Goal: Task Accomplishment & Management: Complete application form

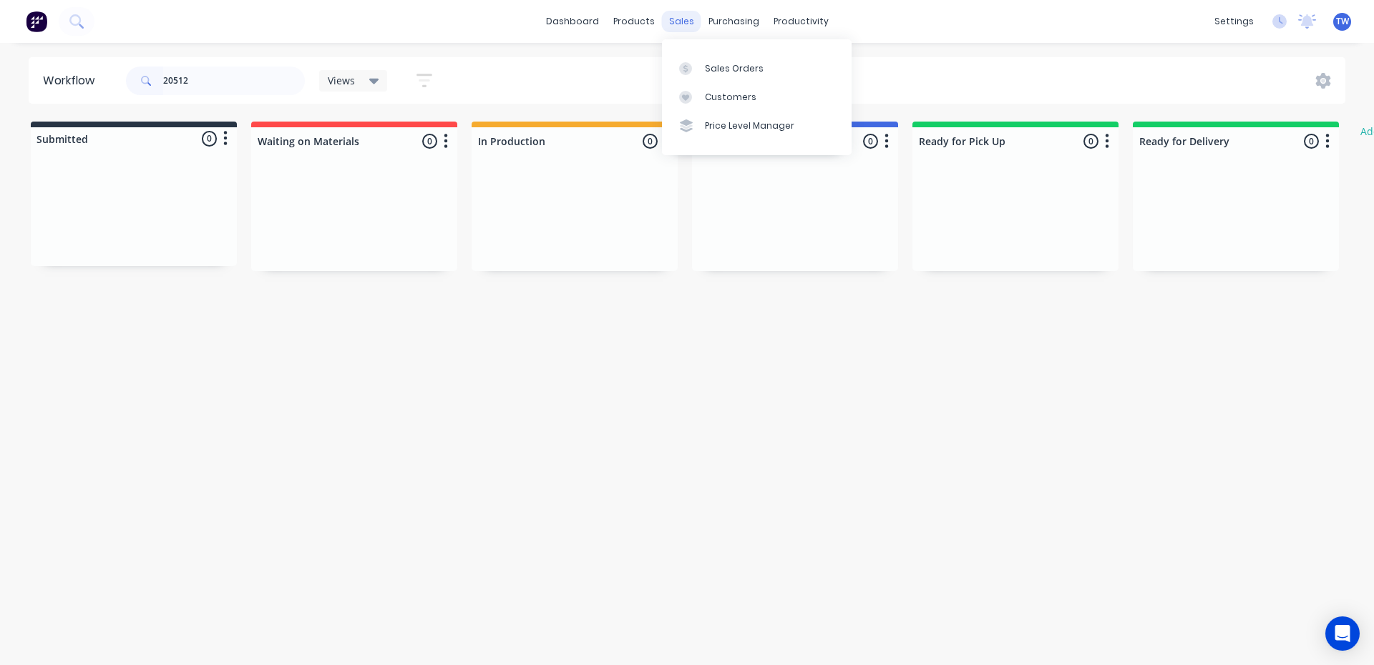
type input "20512"
click at [685, 21] on div "sales" at bounding box center [681, 21] width 39 height 21
click at [731, 69] on div "Sales Orders" at bounding box center [734, 68] width 59 height 13
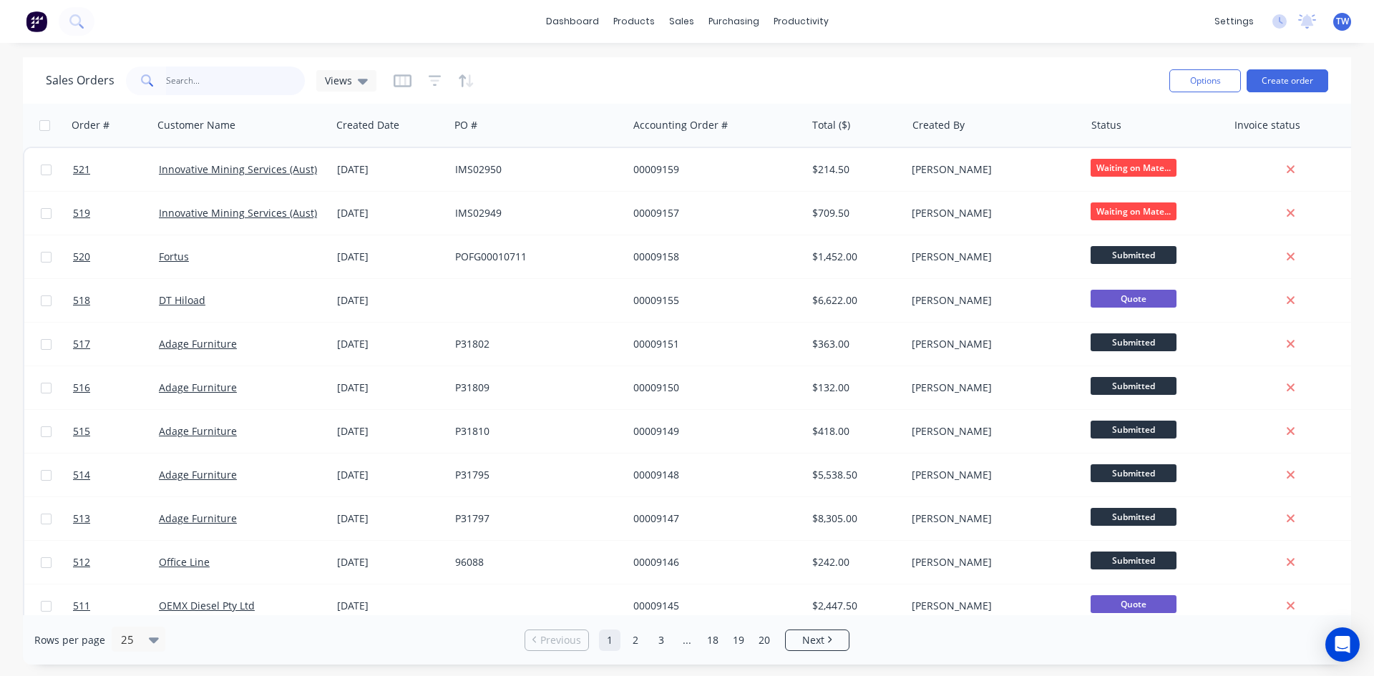
click at [210, 80] on input "text" at bounding box center [236, 81] width 140 height 29
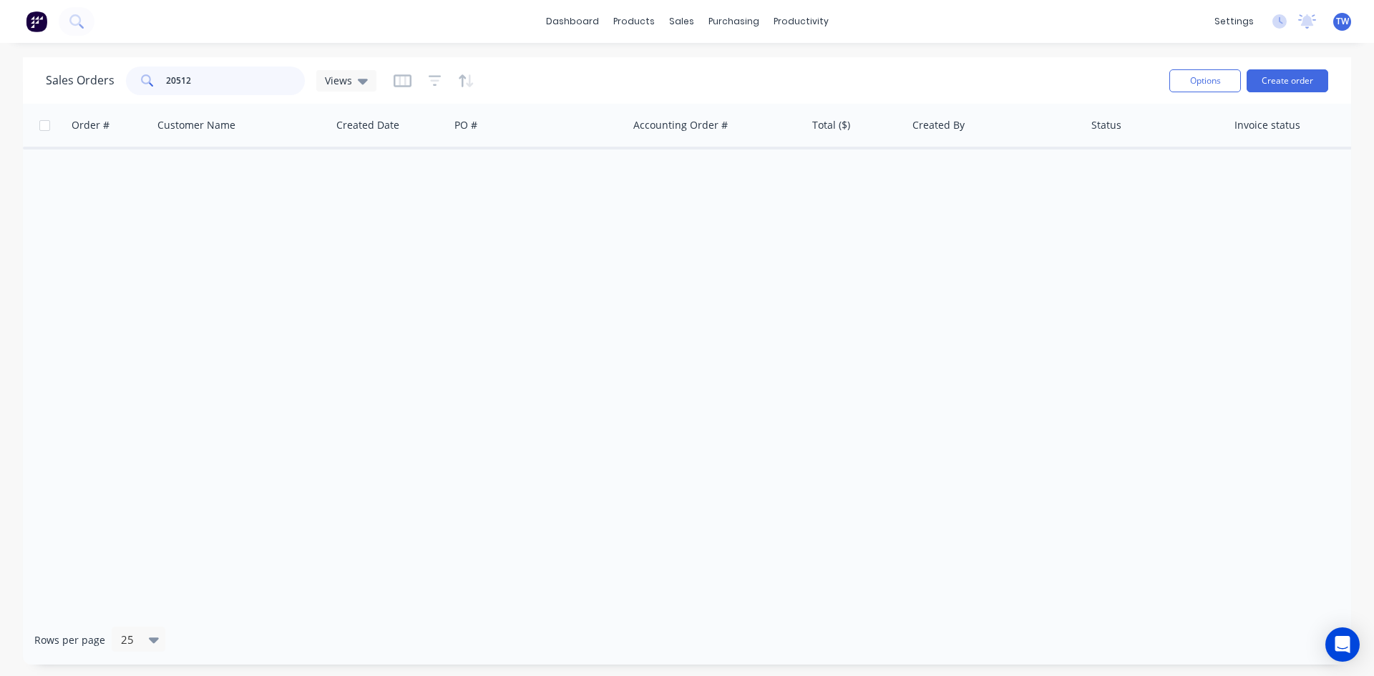
click at [204, 74] on input "20512" at bounding box center [236, 81] width 140 height 29
type input "2"
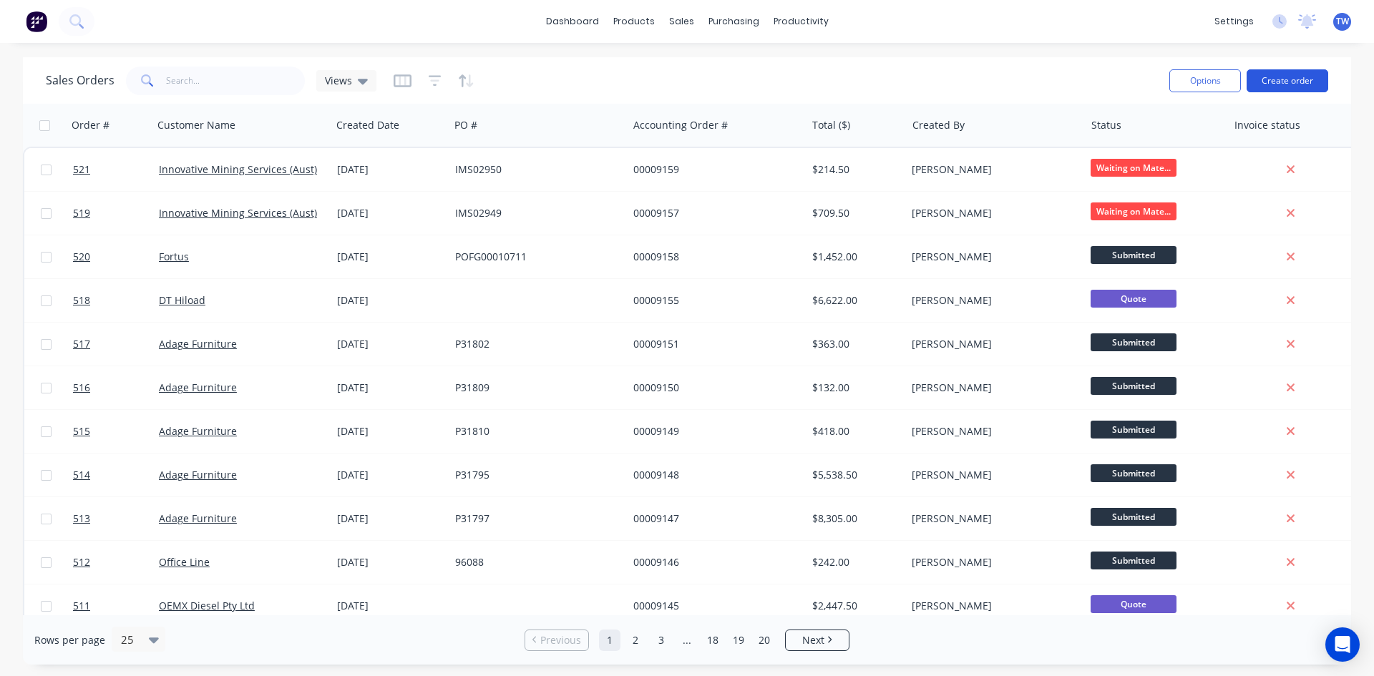
click at [1274, 83] on button "Create order" at bounding box center [1287, 80] width 82 height 23
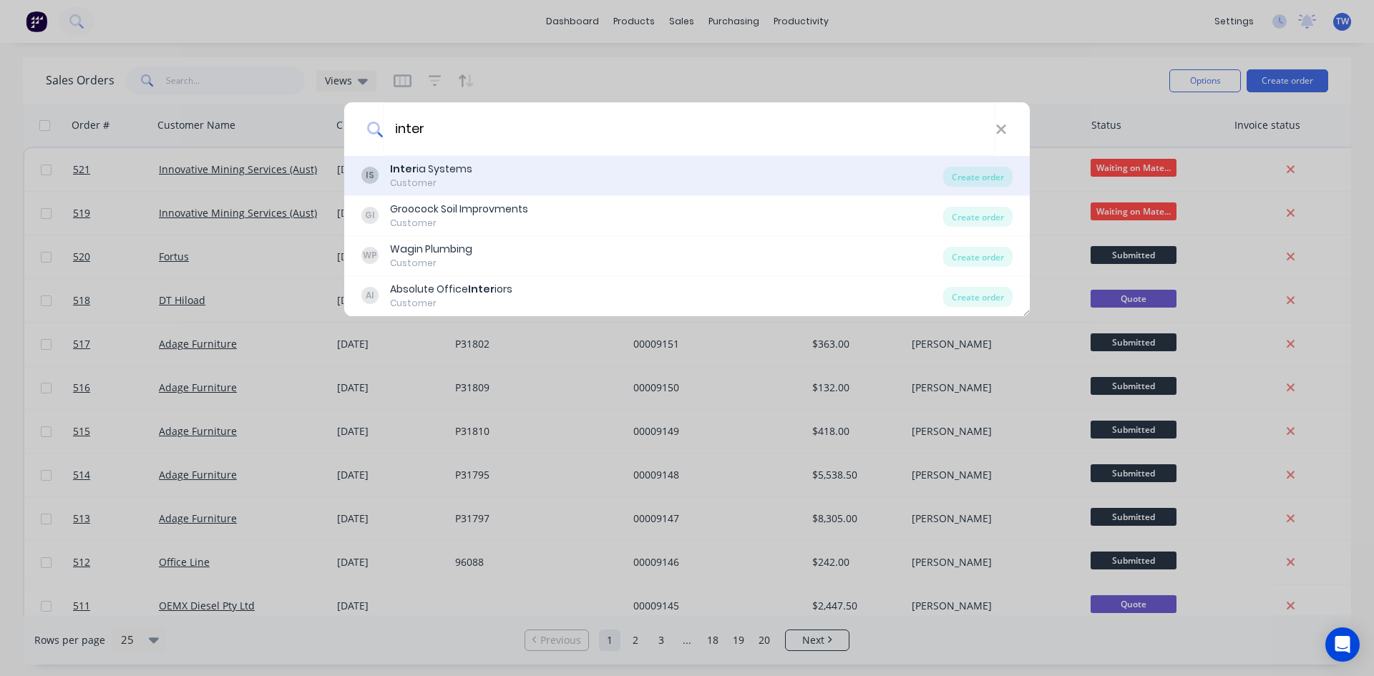
type input "inter"
click at [454, 176] on div "Inter ia Systems" at bounding box center [431, 169] width 82 height 15
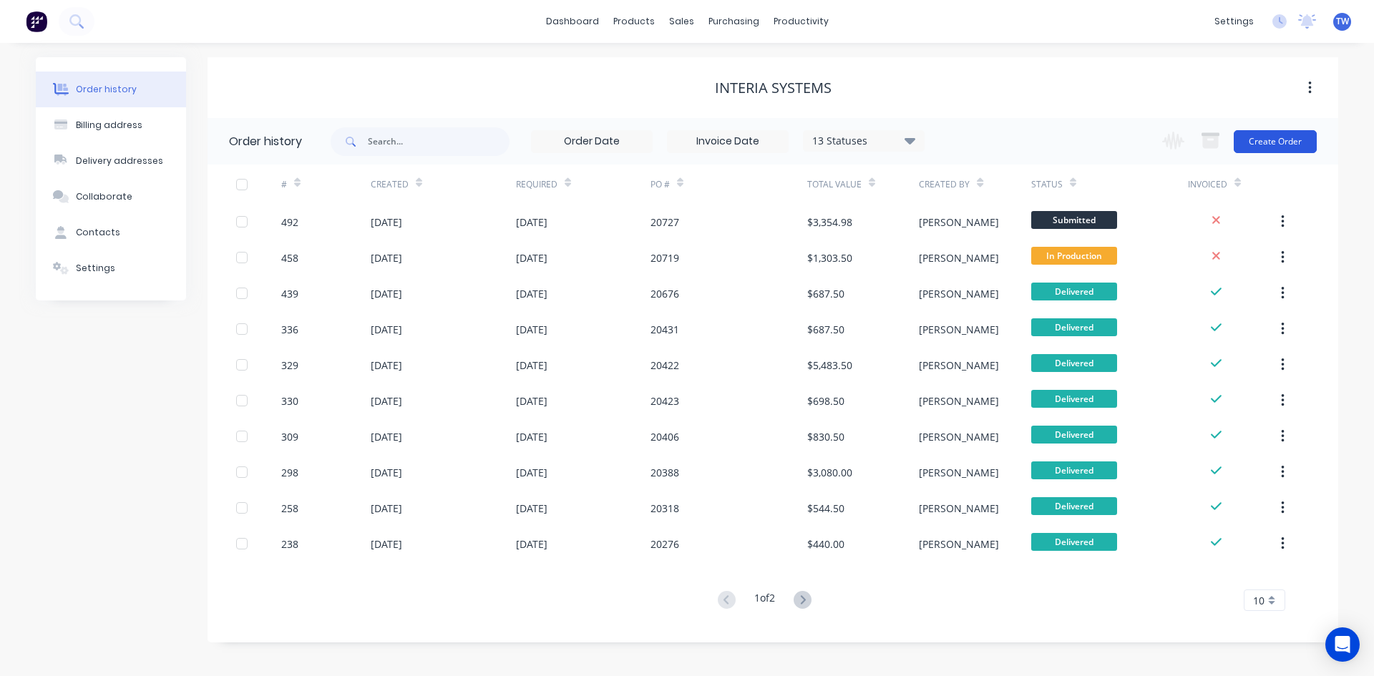
click at [1266, 138] on button "Create Order" at bounding box center [1274, 141] width 83 height 23
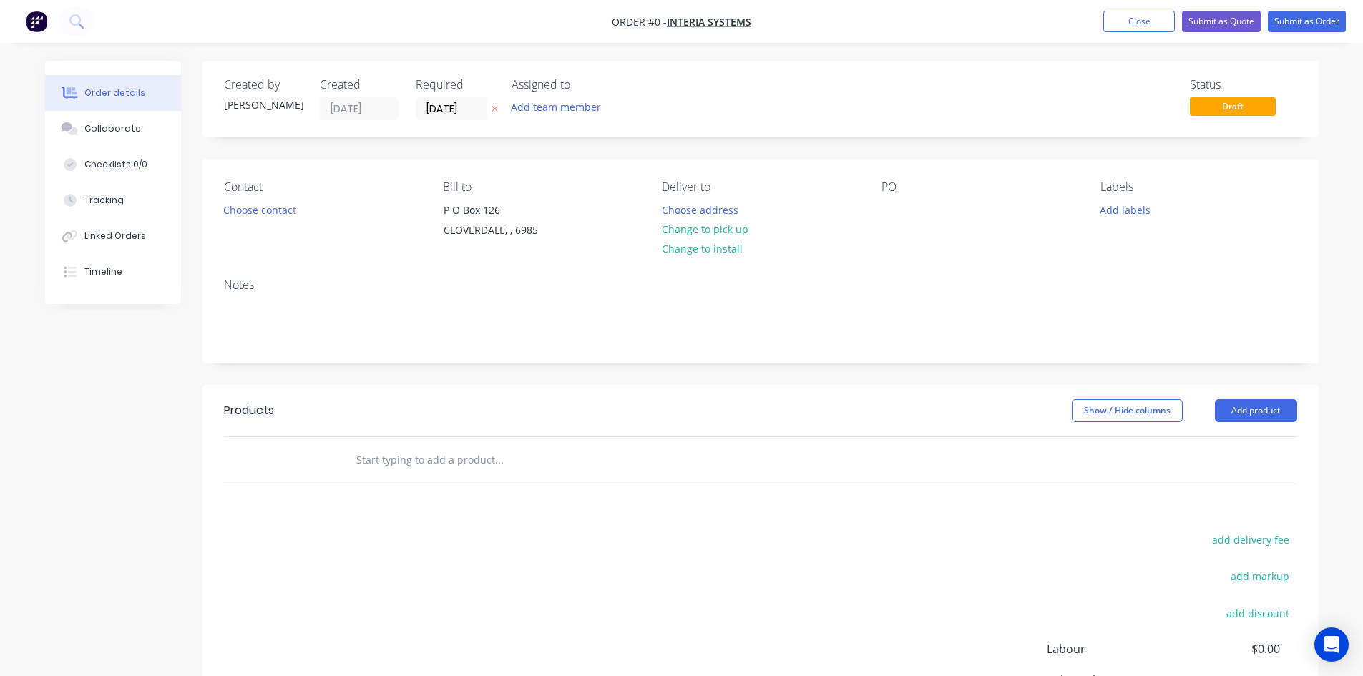
click at [490, 107] on button at bounding box center [494, 109] width 15 height 16
click at [715, 205] on button "Choose address" at bounding box center [700, 209] width 92 height 19
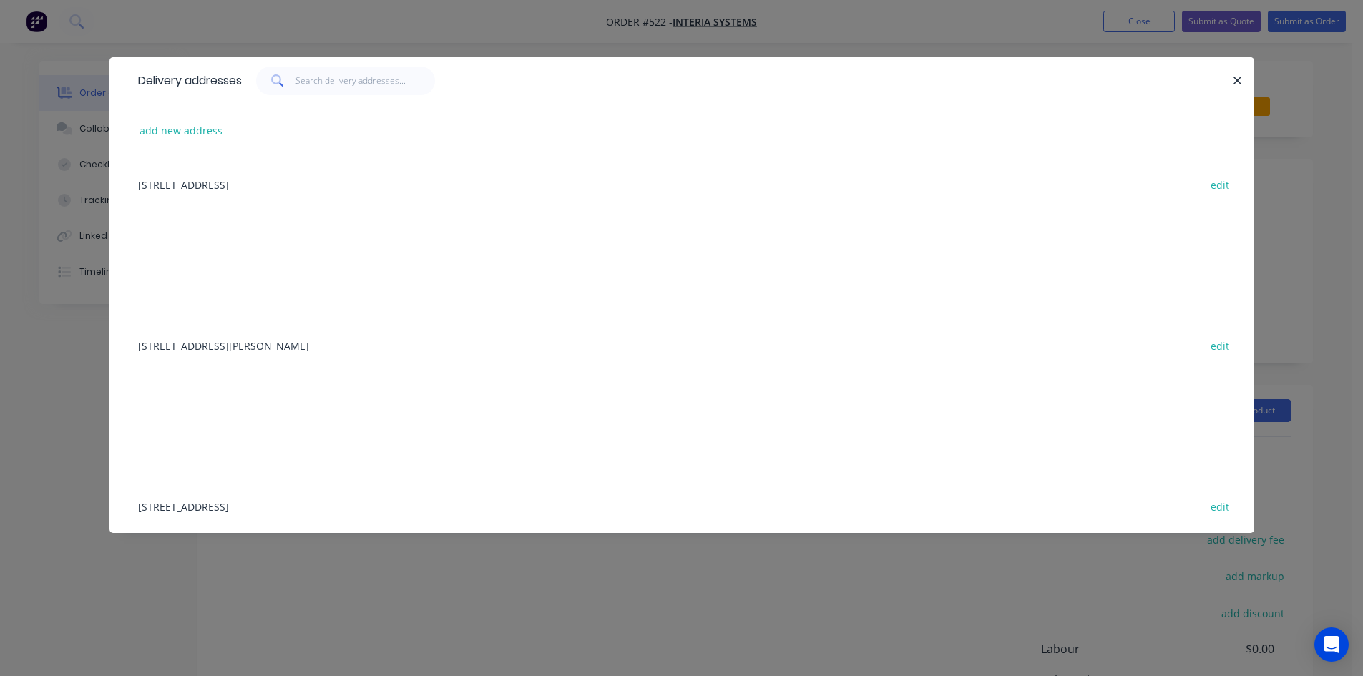
click at [318, 343] on div "[STREET_ADDRESS][PERSON_NAME] edit" at bounding box center [682, 345] width 1102 height 54
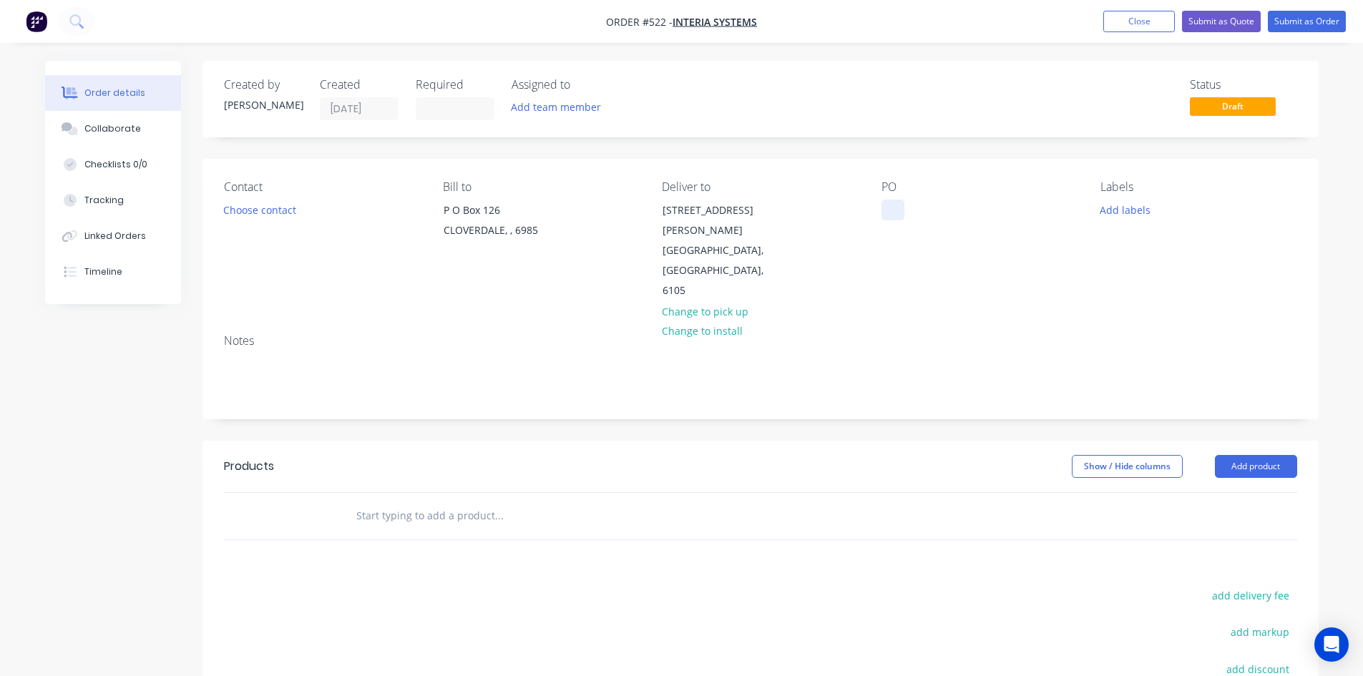
click at [896, 210] on div at bounding box center [892, 210] width 23 height 21
click at [1249, 455] on button "Add product" at bounding box center [1256, 466] width 82 height 23
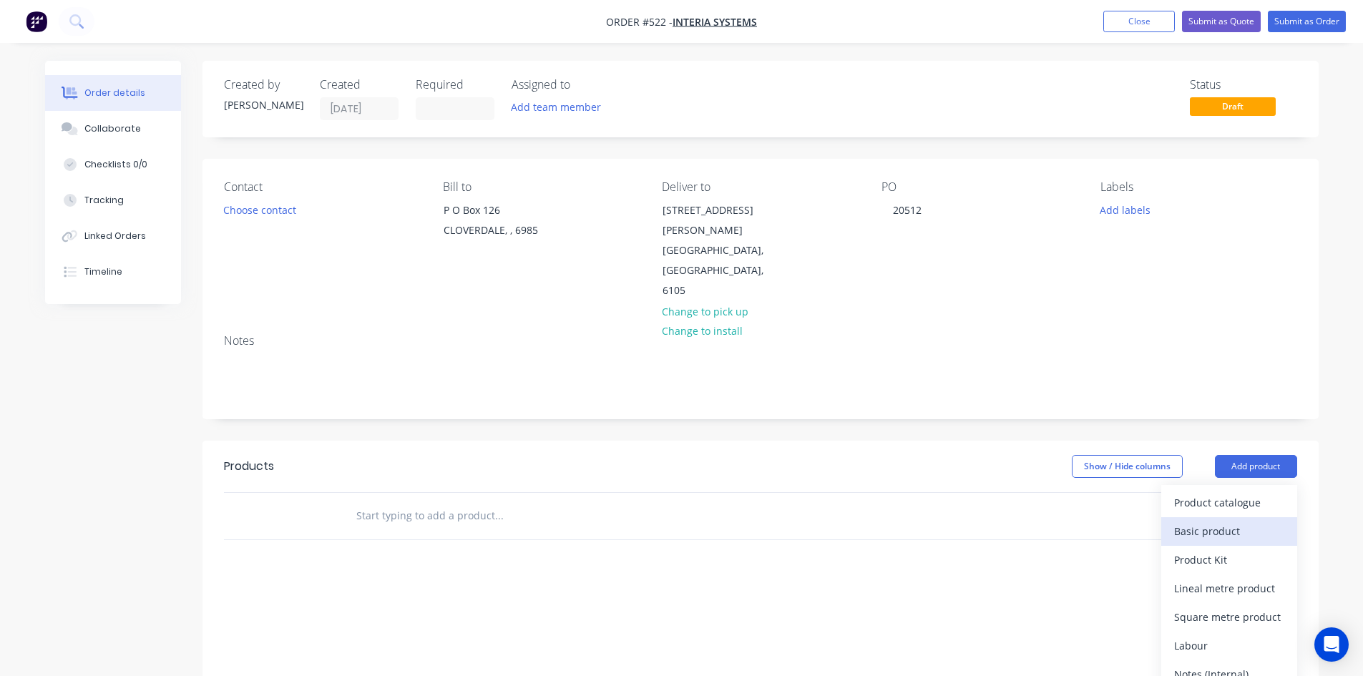
click at [1229, 521] on div "Basic product" at bounding box center [1229, 531] width 110 height 21
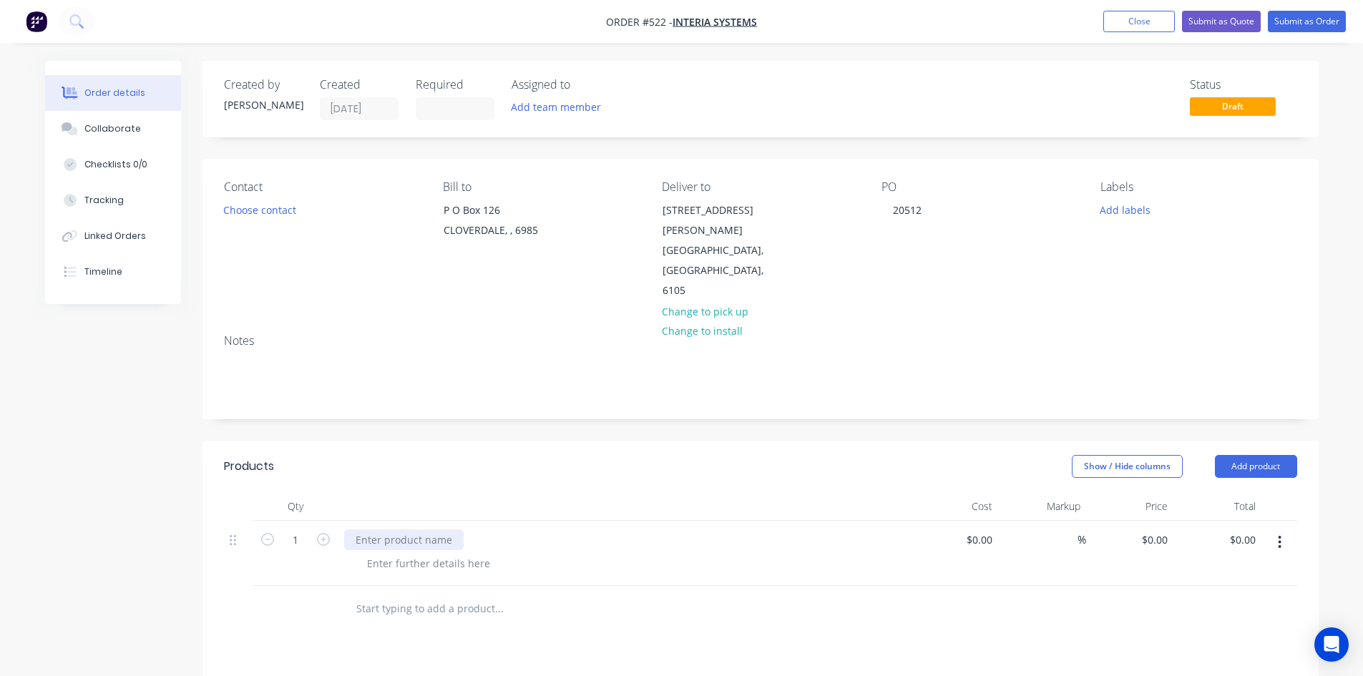
click at [421, 529] on div at bounding box center [403, 539] width 119 height 21
paste div
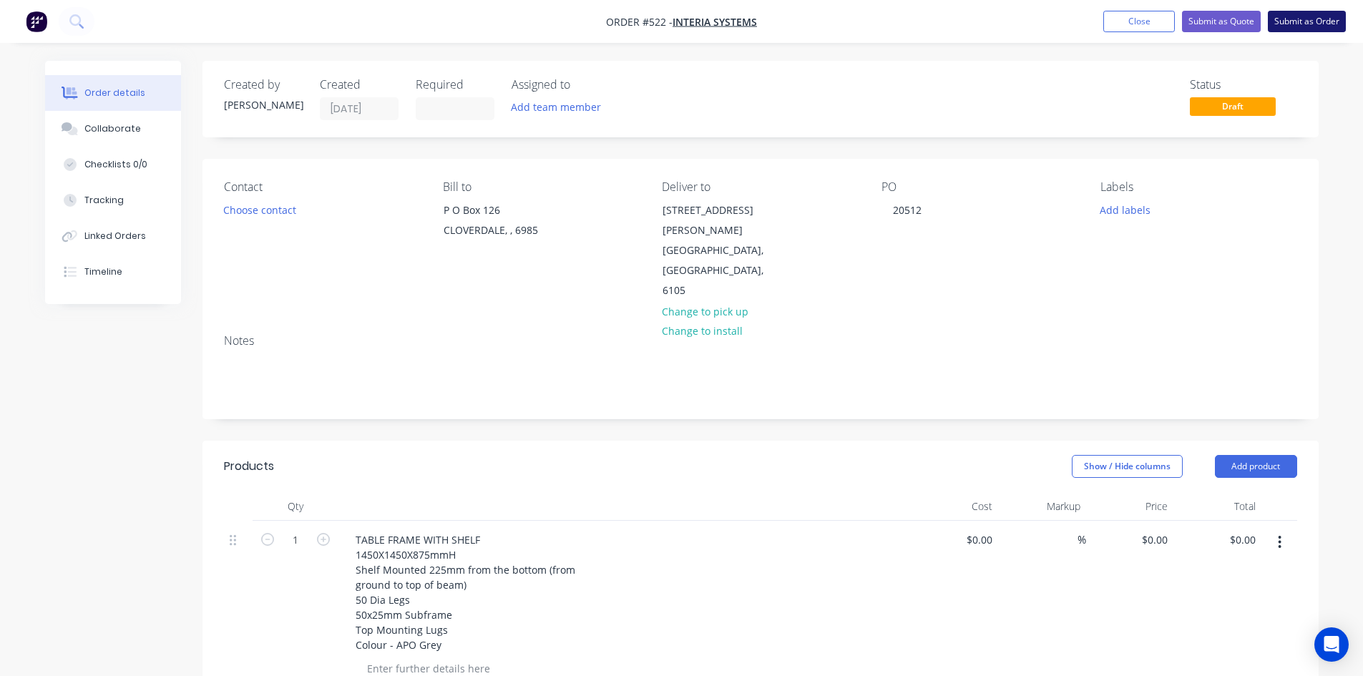
click at [1298, 23] on button "Submit as Order" at bounding box center [1307, 21] width 78 height 21
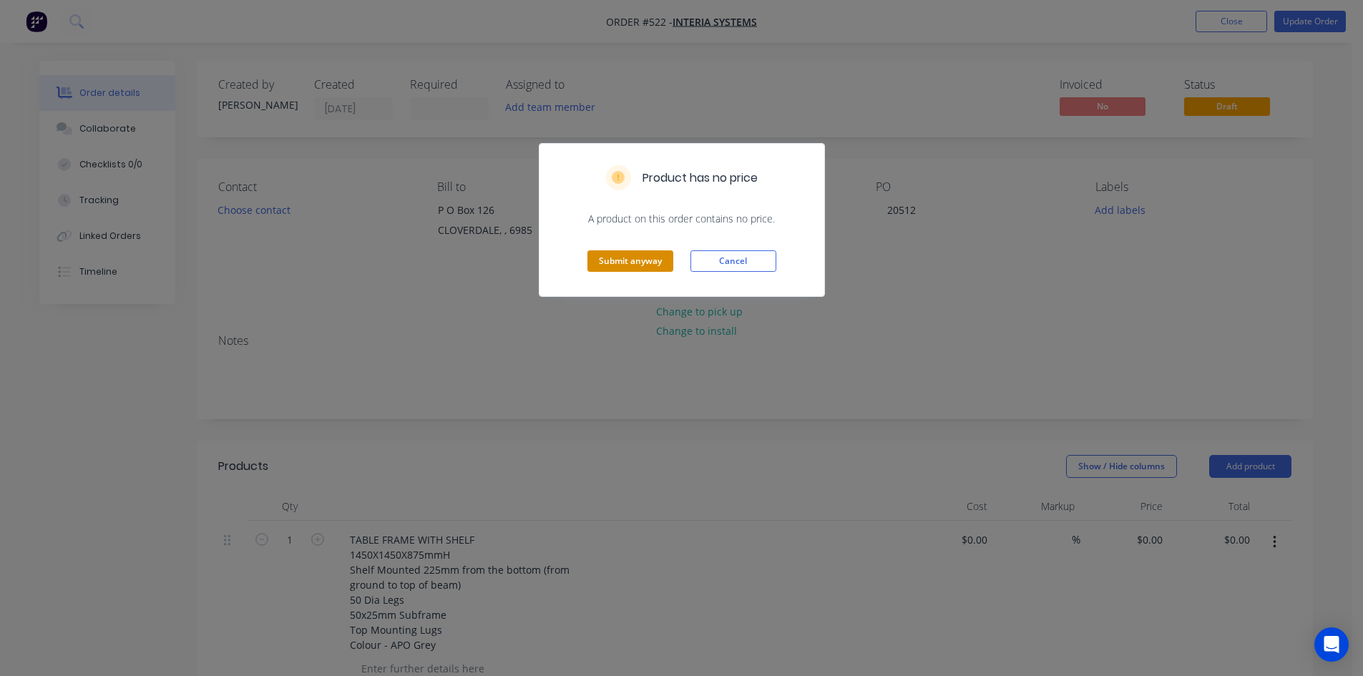
click at [633, 258] on button "Submit anyway" at bounding box center [630, 260] width 86 height 21
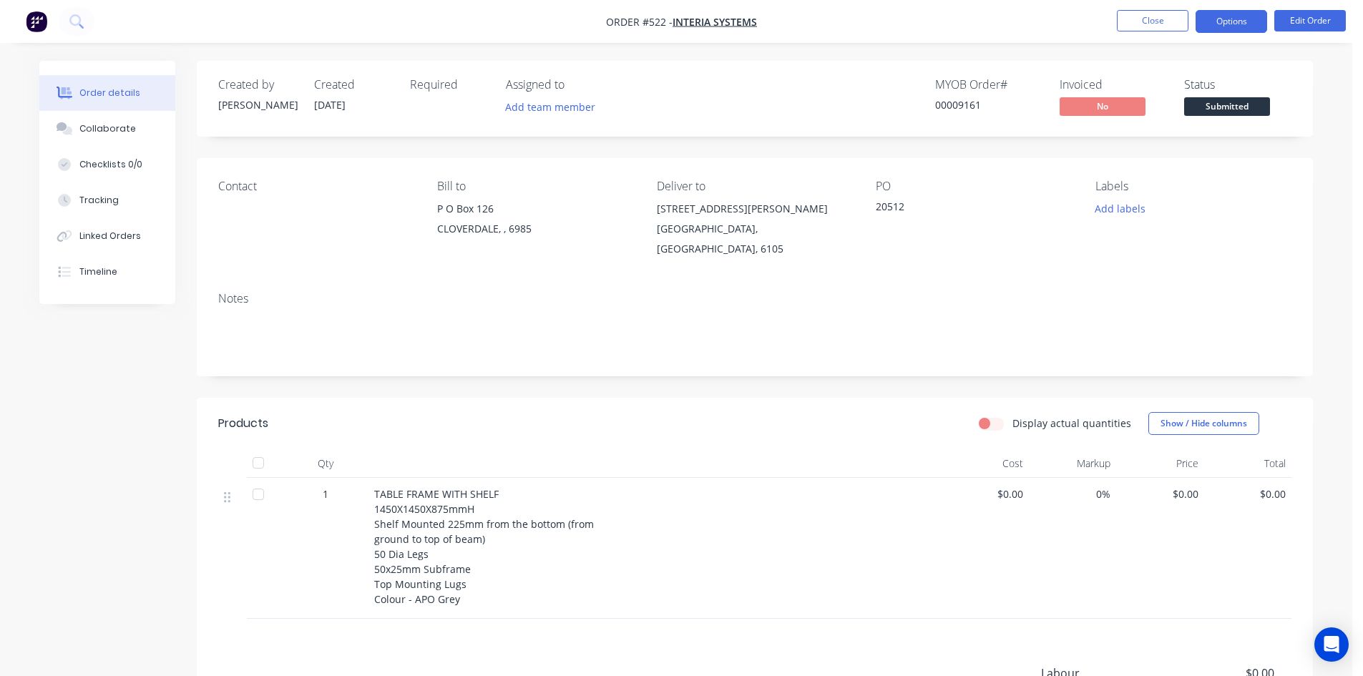
click at [1248, 23] on button "Options" at bounding box center [1231, 21] width 72 height 23
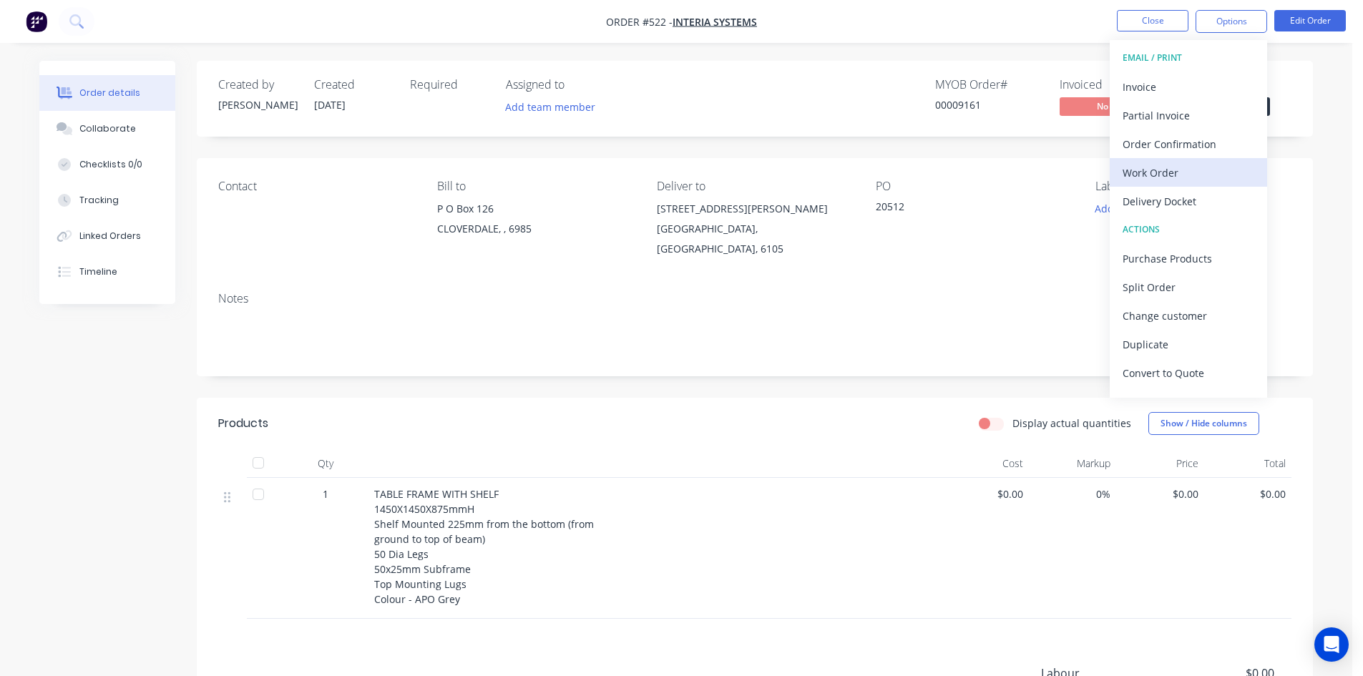
click at [1176, 183] on button "Work Order" at bounding box center [1188, 172] width 157 height 29
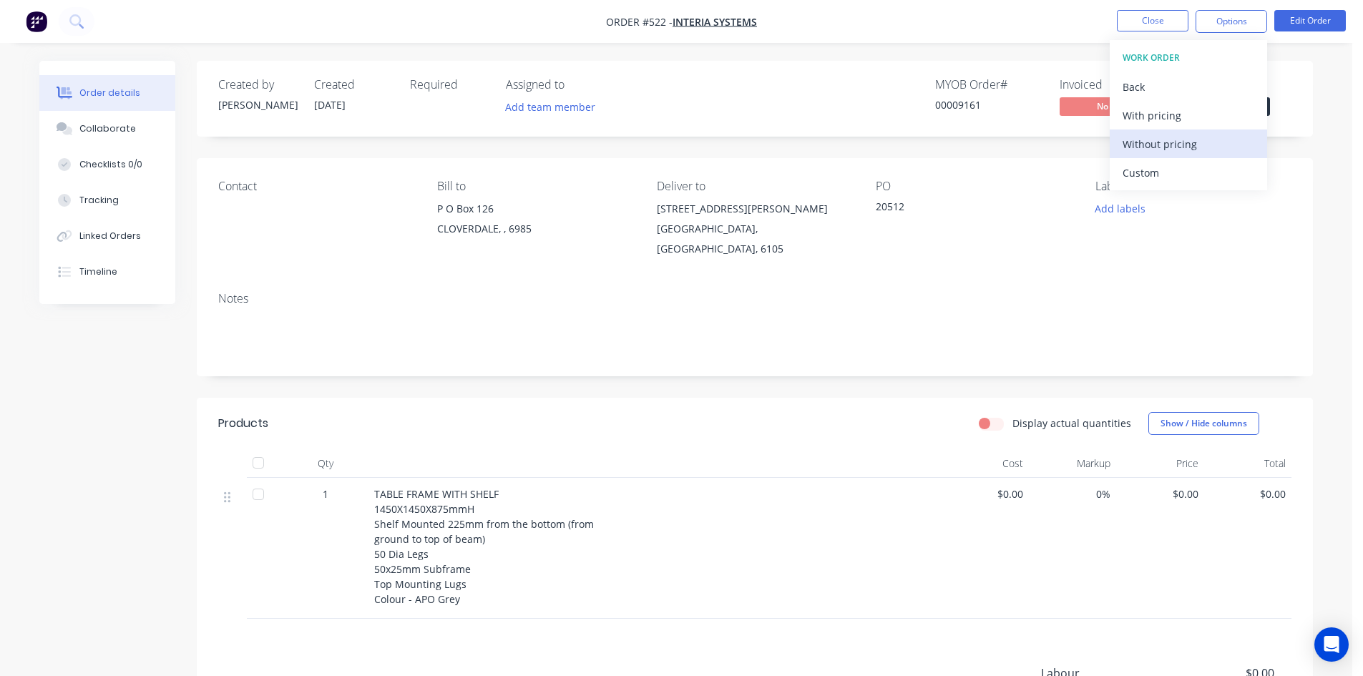
click at [1165, 145] on div "Without pricing" at bounding box center [1188, 144] width 132 height 21
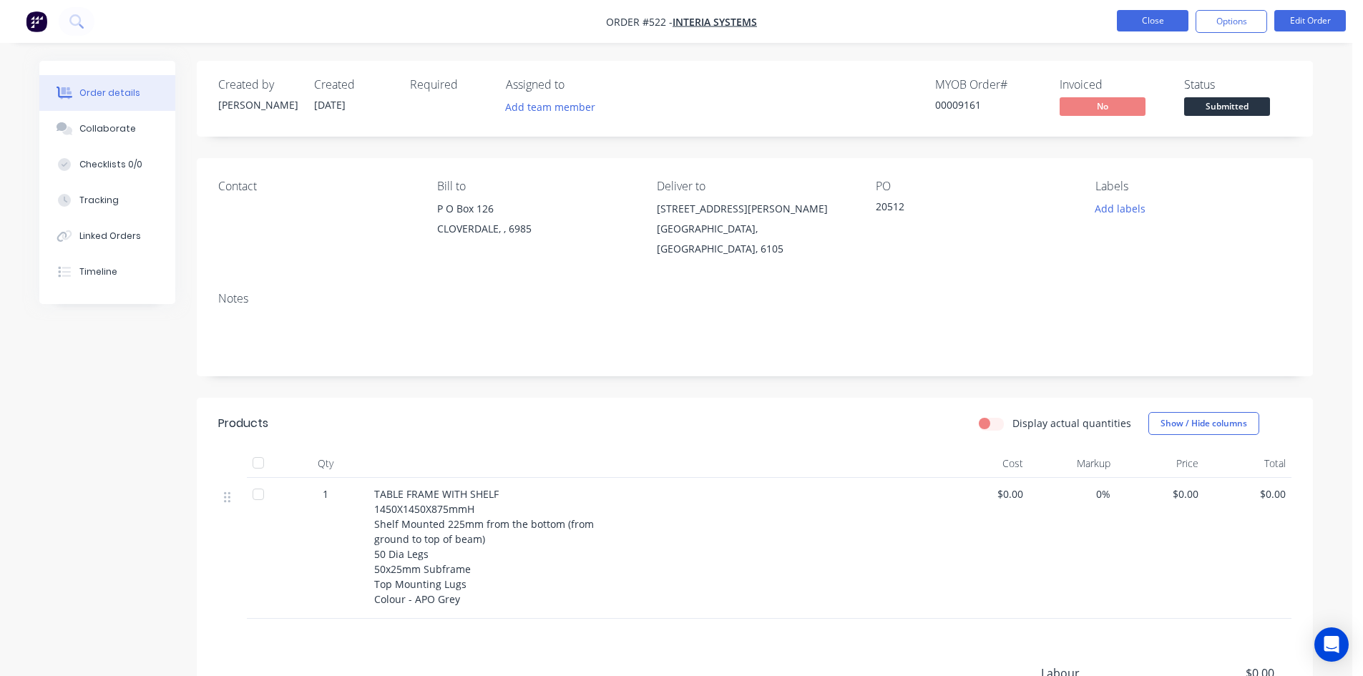
click at [1168, 16] on button "Close" at bounding box center [1153, 20] width 72 height 21
